Goal: Check status: Check status

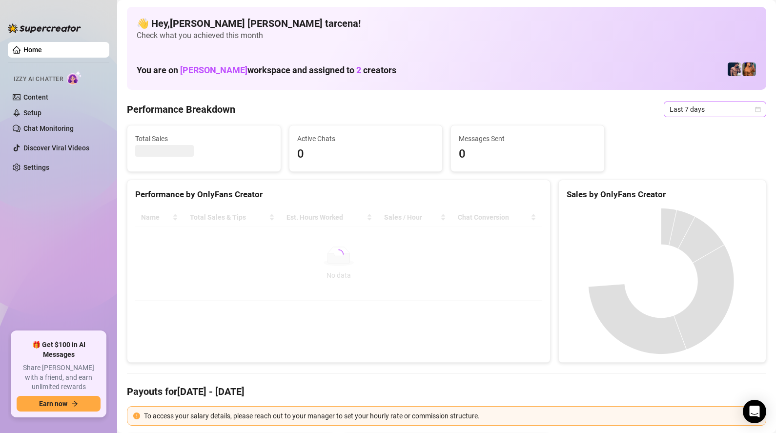
click at [681, 110] on span "Last 7 days" at bounding box center [715, 109] width 91 height 15
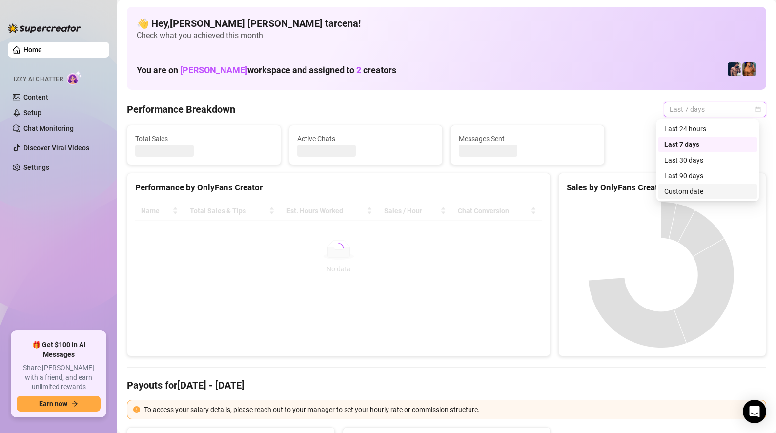
click at [690, 194] on div "Custom date" at bounding box center [708, 191] width 87 height 11
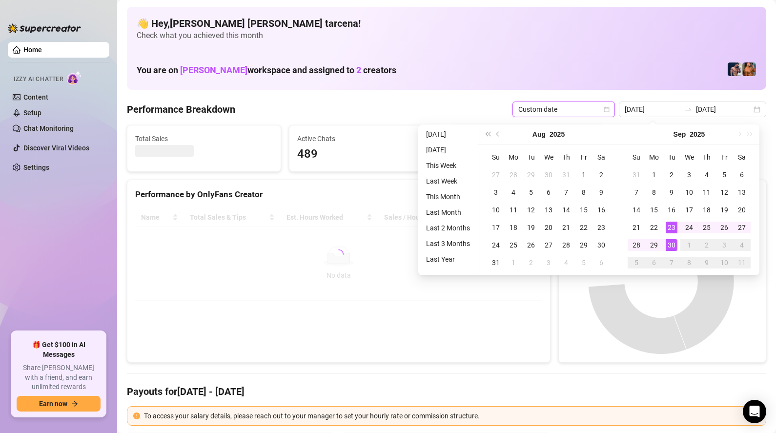
type input "[DATE]"
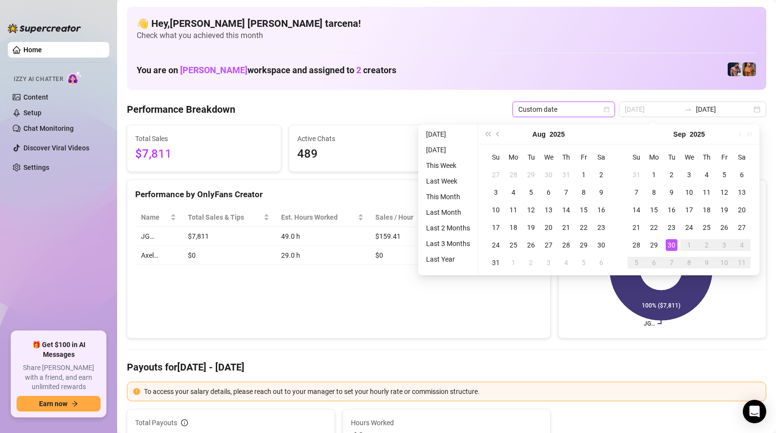
click at [674, 244] on div "30" at bounding box center [672, 245] width 12 height 12
type input "[DATE]"
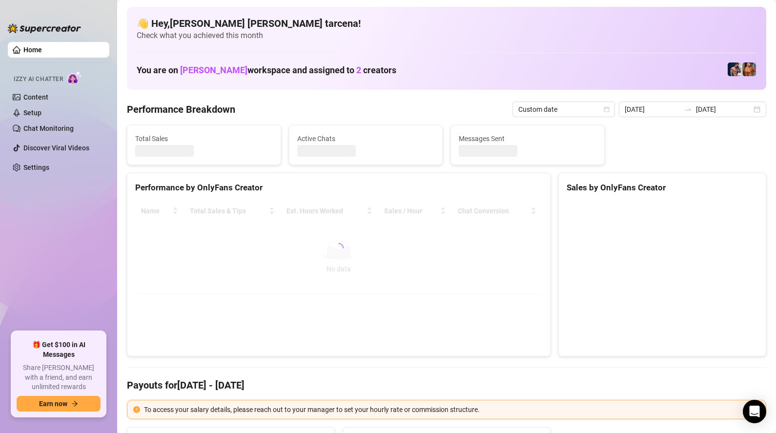
click at [364, 293] on div at bounding box center [338, 248] width 407 height 93
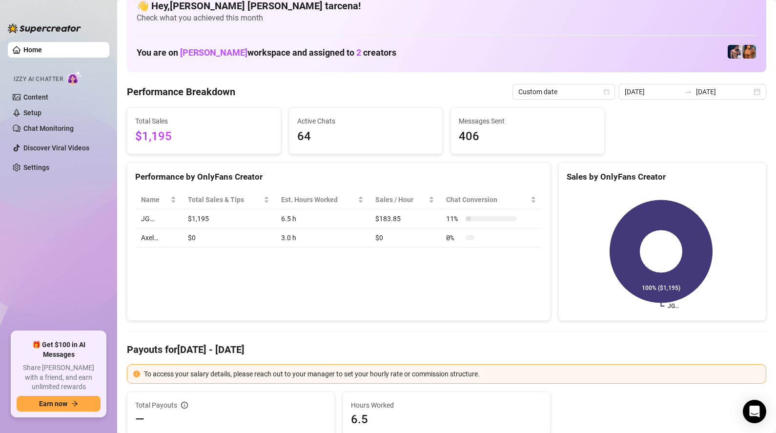
scroll to position [14, 0]
